Goal: Find specific page/section: Find specific page/section

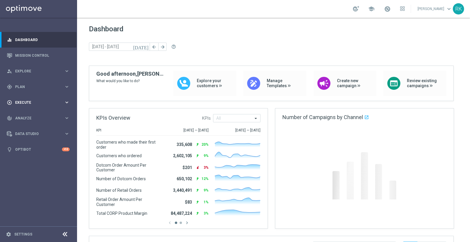
click at [27, 103] on span "Execute" at bounding box center [39, 103] width 49 height 4
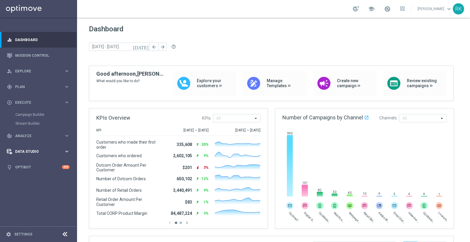
click at [24, 151] on span "Data Studio" at bounding box center [39, 152] width 49 height 4
click at [24, 72] on span "Explore" at bounding box center [39, 72] width 49 height 4
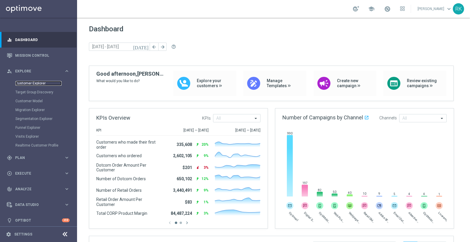
click at [25, 85] on link "Customer Explorer" at bounding box center [38, 83] width 46 height 5
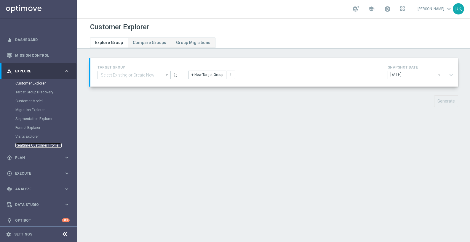
click at [33, 144] on link "Realtime Customer Profile" at bounding box center [38, 145] width 46 height 5
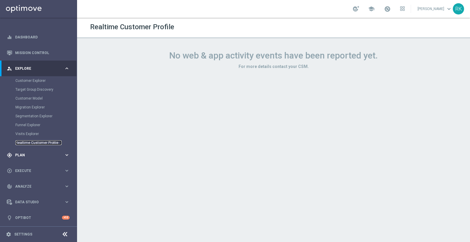
scroll to position [3, 0]
